Goal: Information Seeking & Learning: Learn about a topic

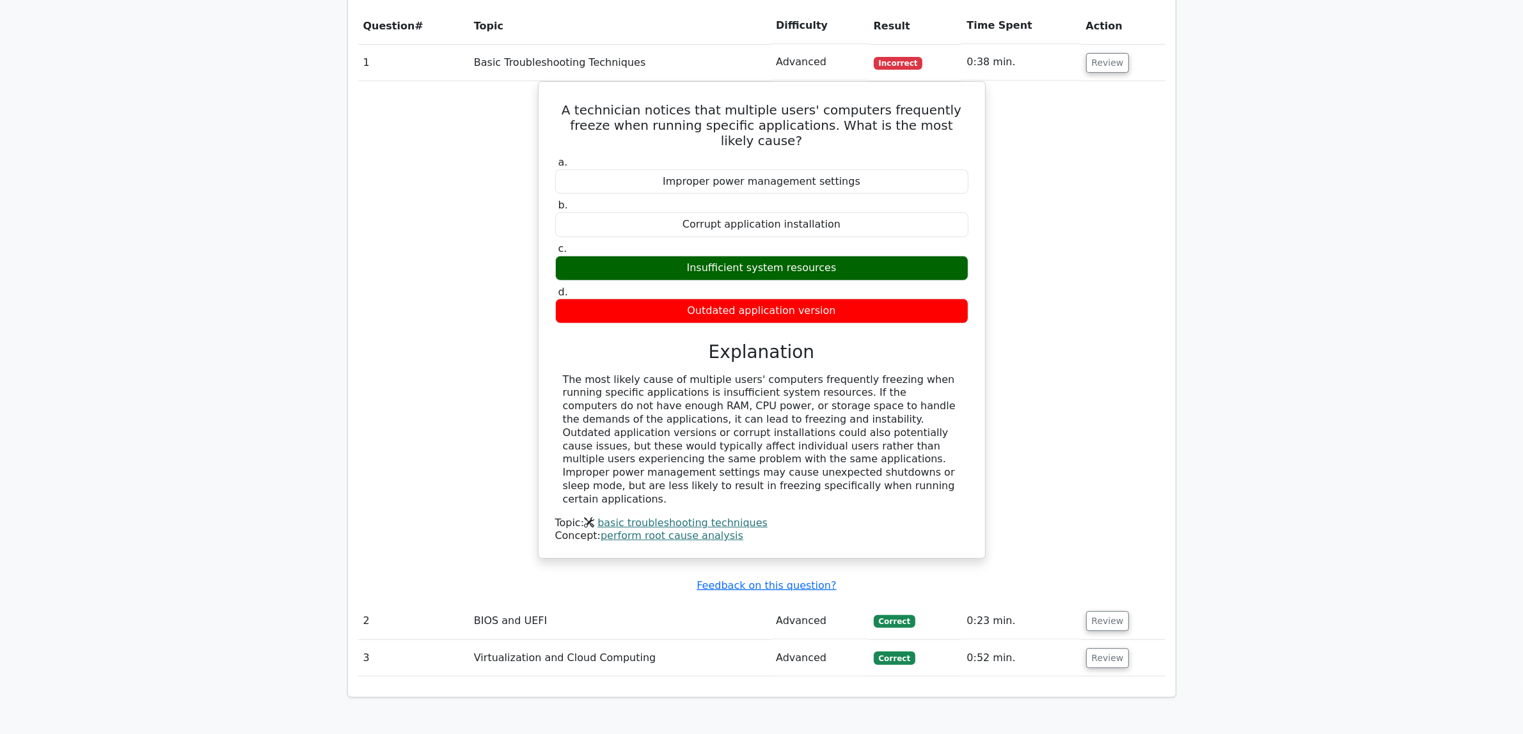
scroll to position [736, 0]
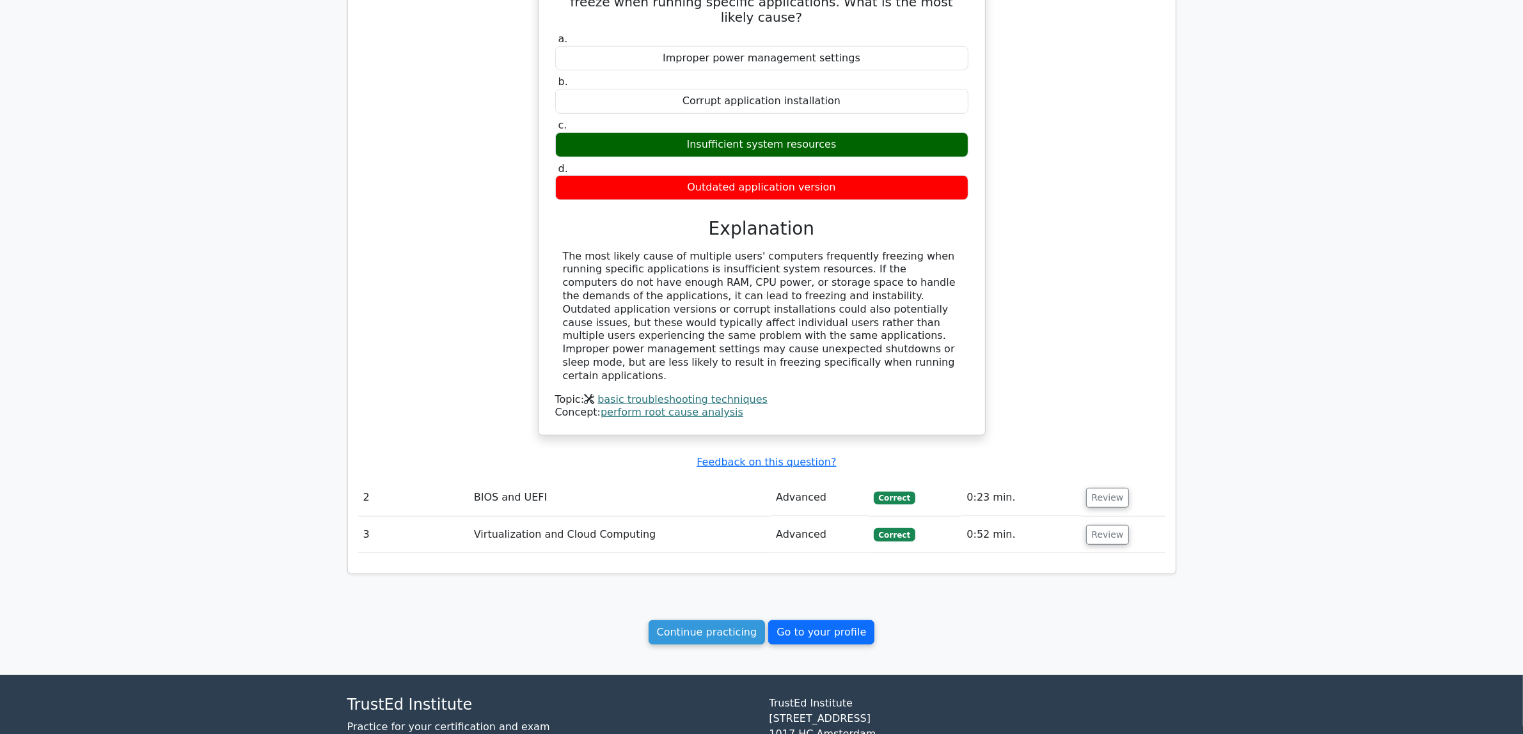
click at [854, 620] on link "Go to your profile" at bounding box center [821, 632] width 106 height 24
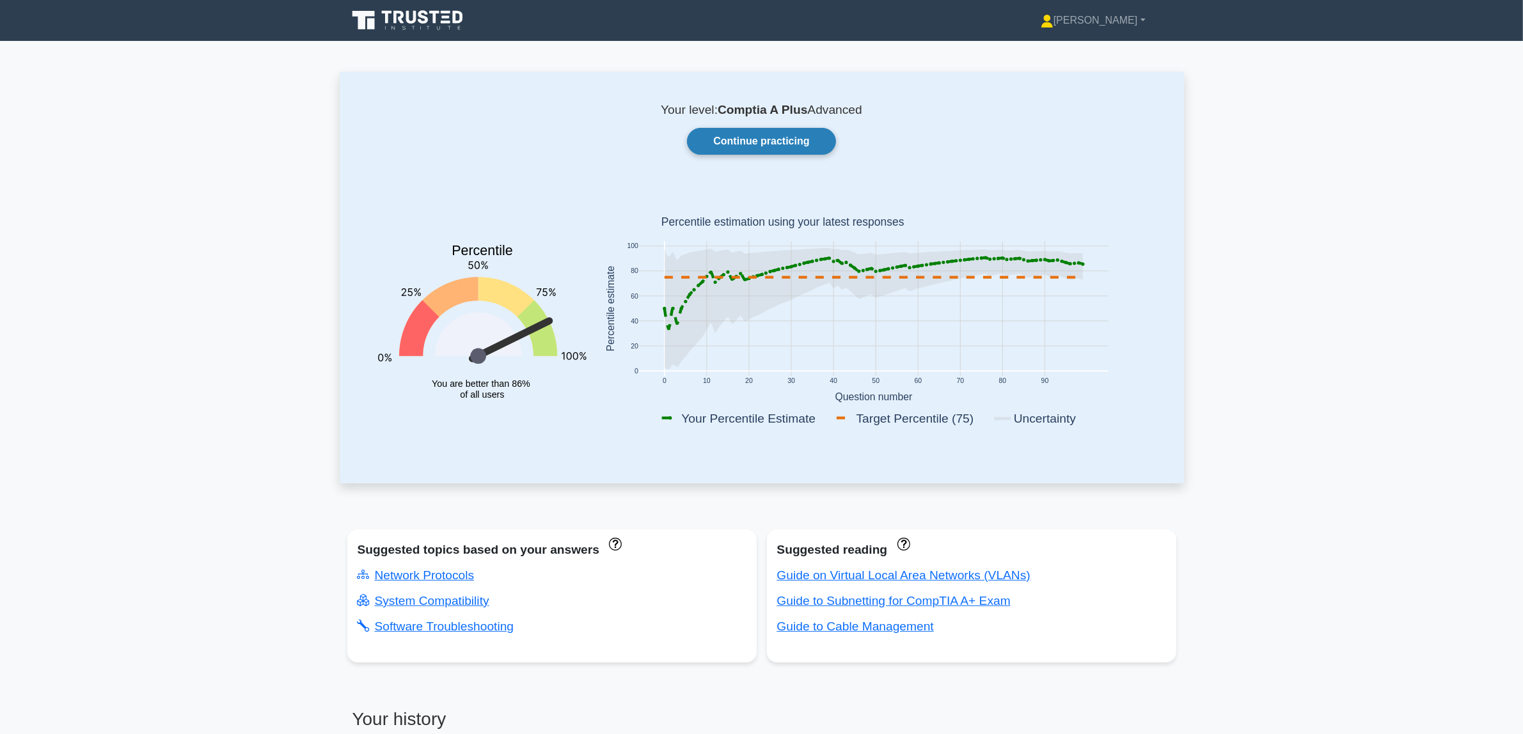
click at [734, 143] on link "Continue practicing" at bounding box center [761, 141] width 148 height 27
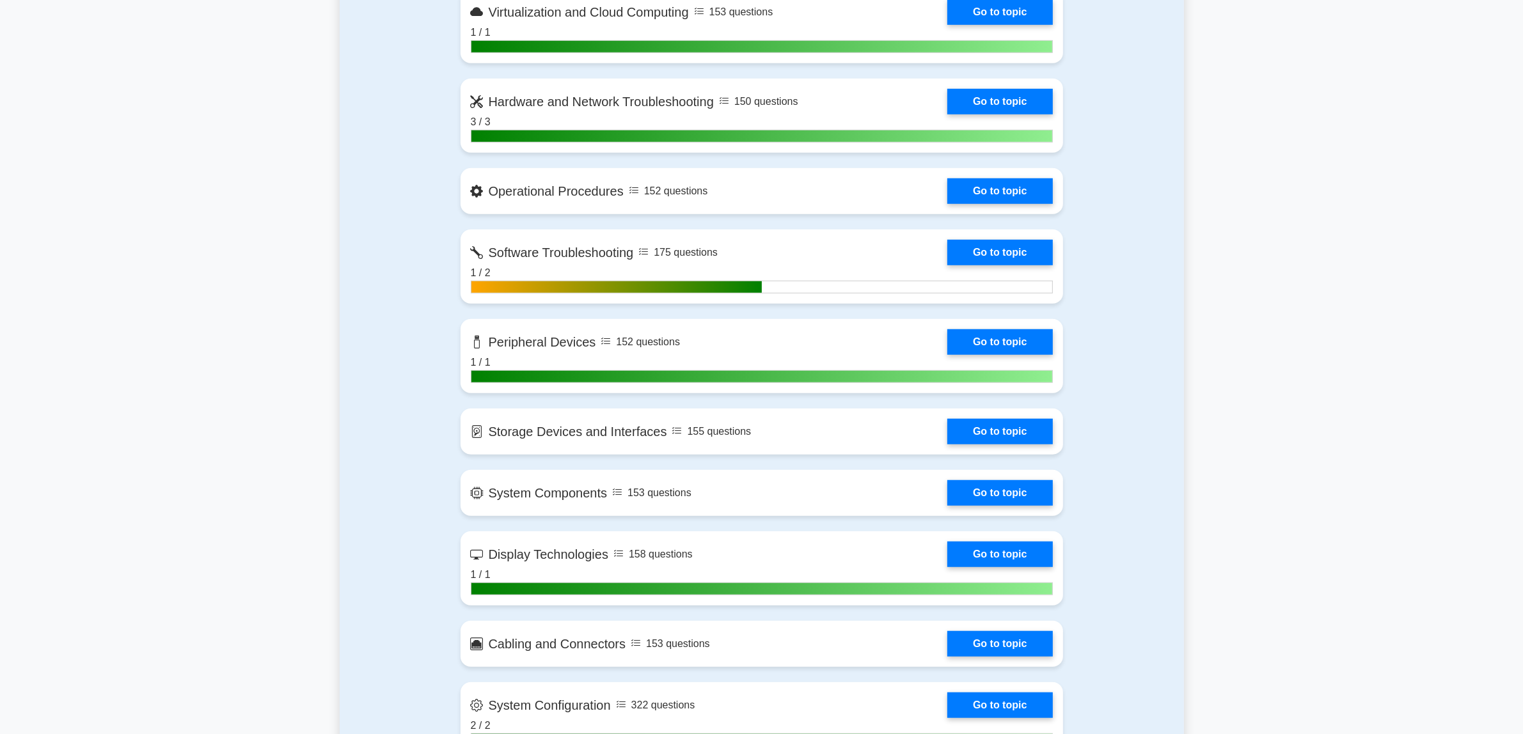
scroll to position [487, 0]
